Goal: Information Seeking & Learning: Compare options

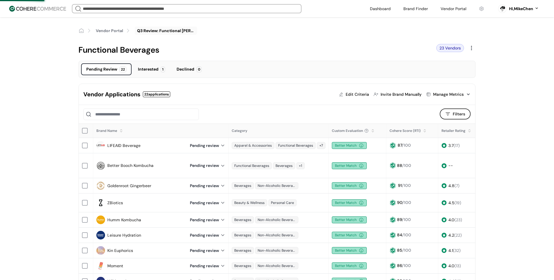
scroll to position [10, 0]
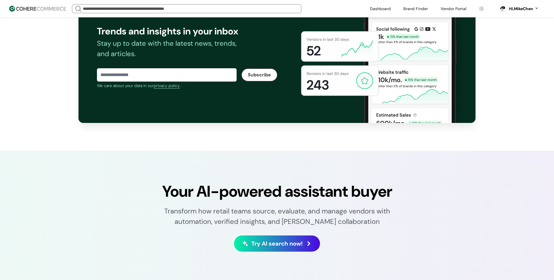
scroll to position [762, 0]
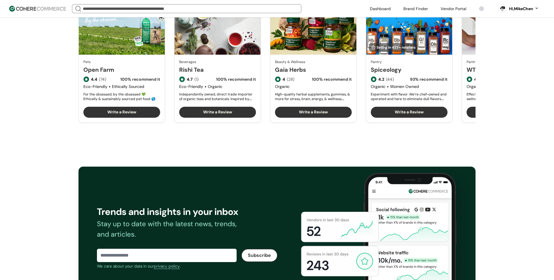
click at [118, 74] on link "Open Farm" at bounding box center [121, 69] width 77 height 9
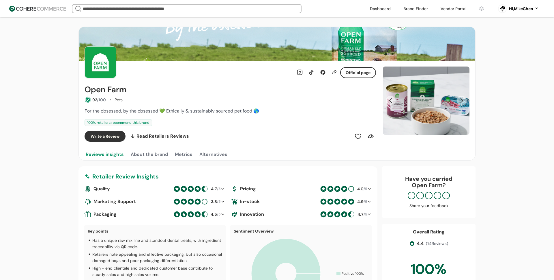
click at [210, 153] on button "Alternatives" at bounding box center [213, 154] width 30 height 12
